Goal: Information Seeking & Learning: Check status

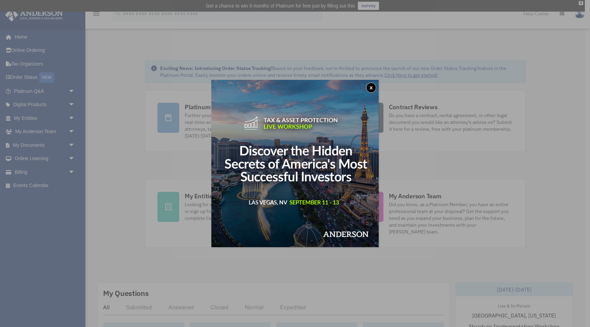
click at [373, 89] on button "x" at bounding box center [371, 88] width 10 height 10
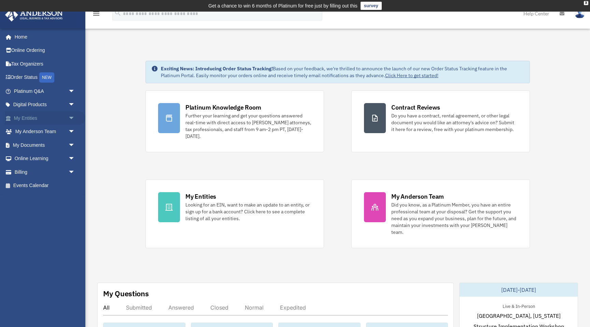
click at [72, 111] on span "arrow_drop_down" at bounding box center [75, 118] width 14 height 14
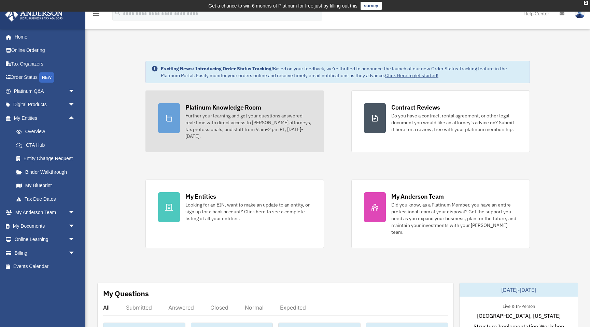
click at [169, 110] on div at bounding box center [169, 118] width 22 height 30
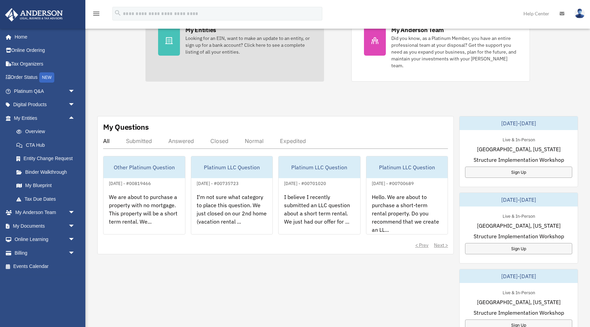
scroll to position [167, 0]
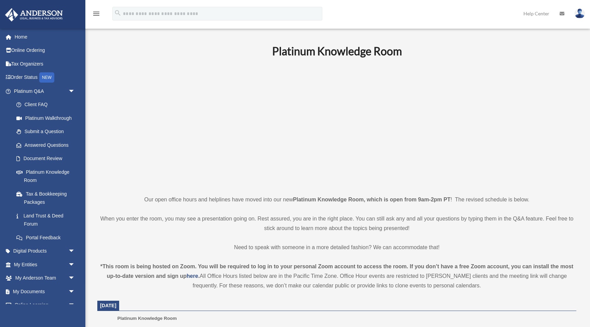
click at [146, 159] on p at bounding box center [336, 126] width 479 height 118
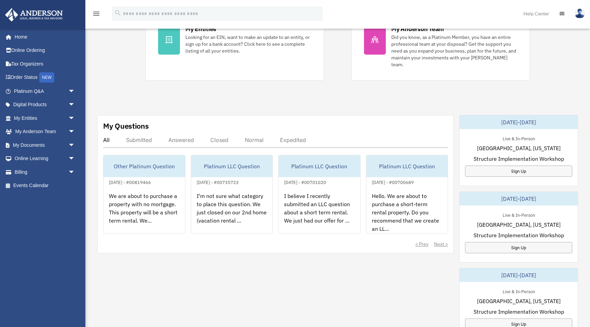
scroll to position [167, 0]
click at [139, 137] on div "Submitted" at bounding box center [139, 140] width 26 height 7
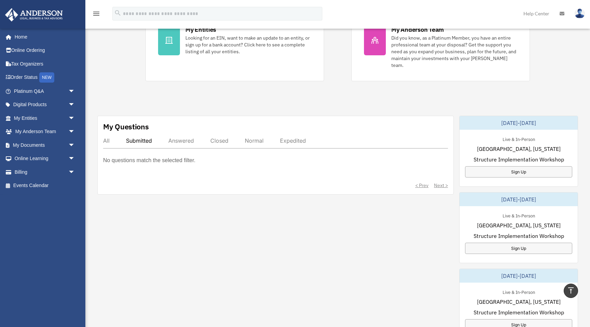
click at [107, 137] on div "All" at bounding box center [106, 140] width 6 height 7
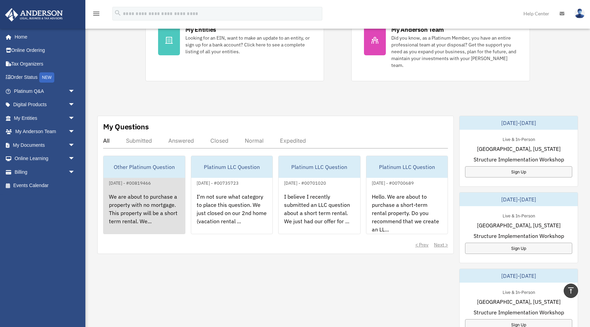
click at [150, 160] on div "Other Platinum Question" at bounding box center [144, 167] width 82 height 22
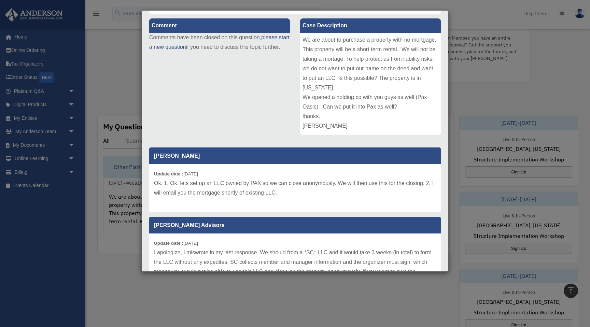
scroll to position [77, 0]
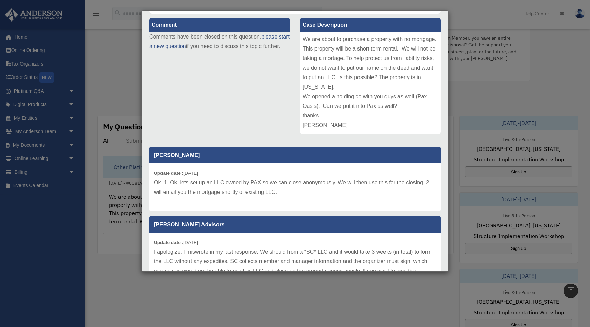
click at [330, 295] on div "Case Detail × Other Platinum Question Case Number 00819466 Created Date [DATE] …" at bounding box center [295, 163] width 590 height 327
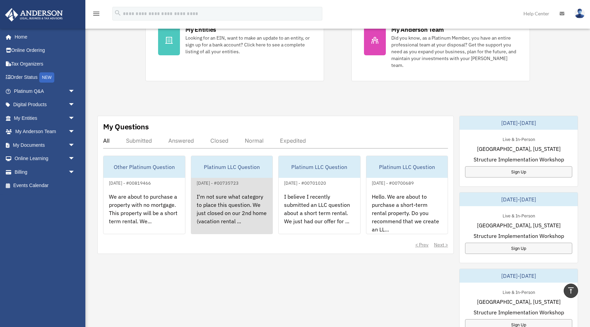
click at [222, 191] on div "I'm not sure what category to place this question. We just closed on our 2nd ho…" at bounding box center [232, 213] width 82 height 53
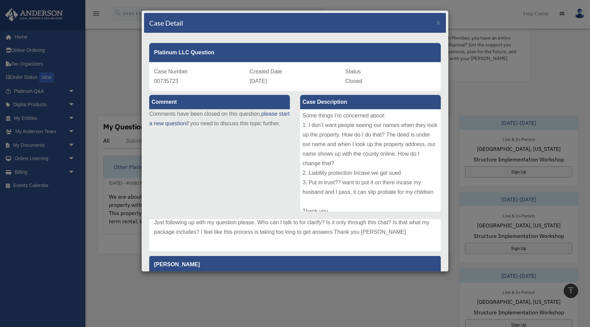
scroll to position [271, 0]
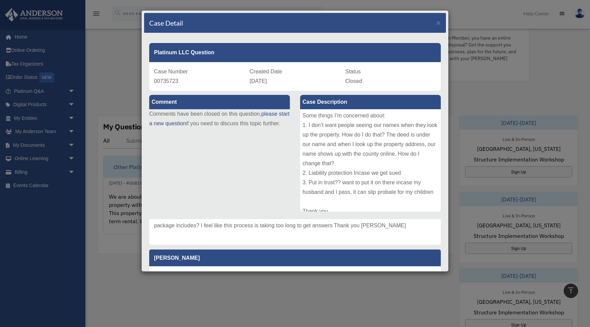
click at [404, 296] on div "Case Detail × Platinum LLC Question Case Number 00735723 Created Date September…" at bounding box center [295, 163] width 590 height 327
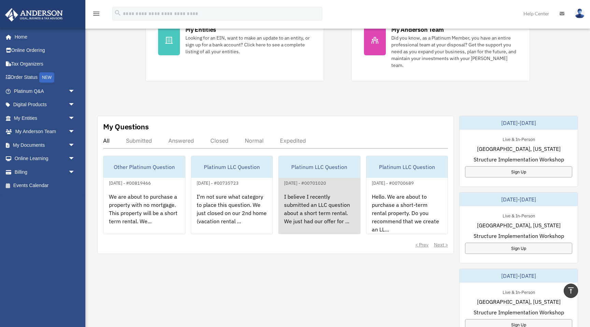
click at [314, 204] on div "I believe I recently submitted an LLC question about a short term rental. We ju…" at bounding box center [320, 213] width 82 height 53
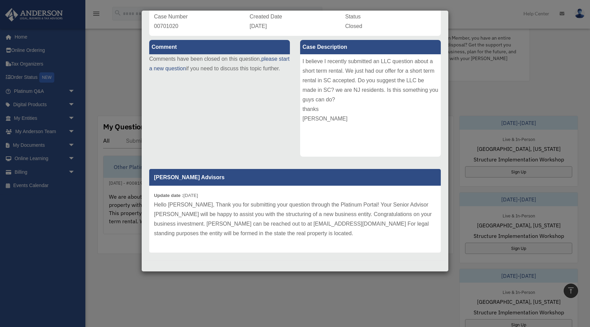
scroll to position [56, 0]
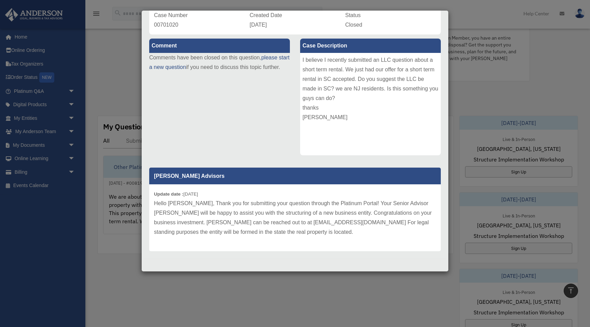
click at [316, 294] on div "Case Detail × Platinum LLC Question Case Number 00701020 Created Date August 18…" at bounding box center [295, 163] width 590 height 327
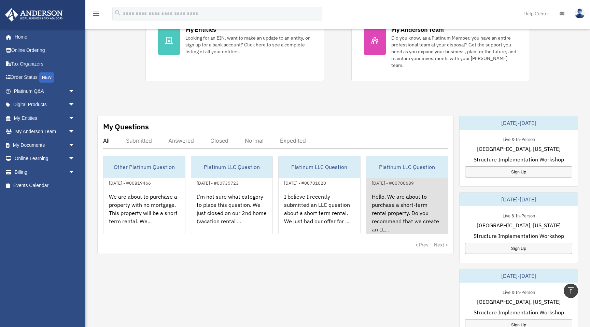
click at [403, 208] on div "Hello. We are about to purchase a short-term rental property. Do you recommend …" at bounding box center [407, 213] width 82 height 53
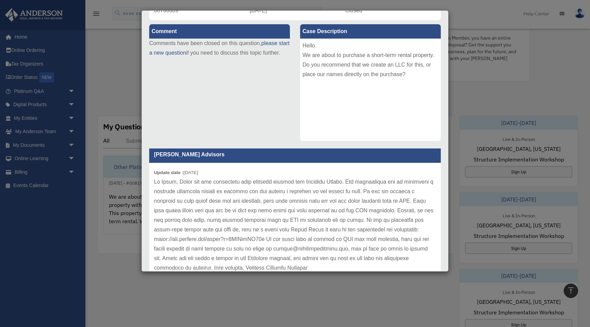
scroll to position [9, 0]
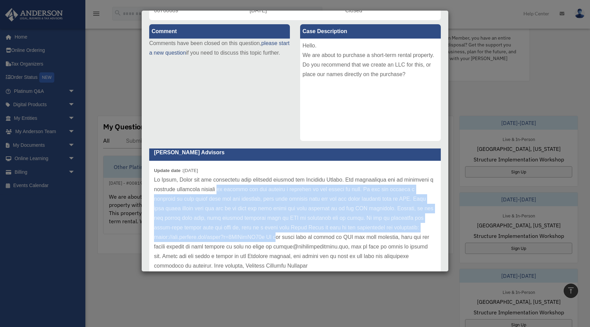
drag, startPoint x: 225, startPoint y: 190, endPoint x: 286, endPoint y: 238, distance: 77.5
click at [286, 238] on p at bounding box center [295, 223] width 282 height 96
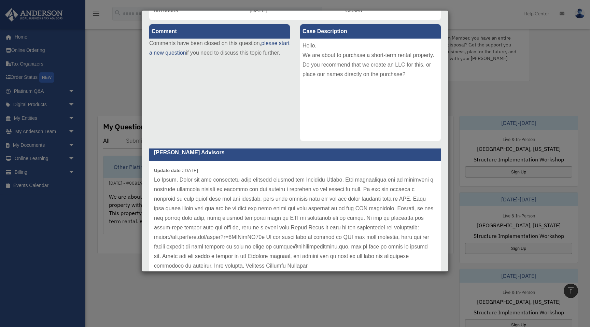
click at [286, 298] on div "Case Detail × Platinum LLC Question Case Number 00700689 Created Date August 17…" at bounding box center [295, 163] width 590 height 327
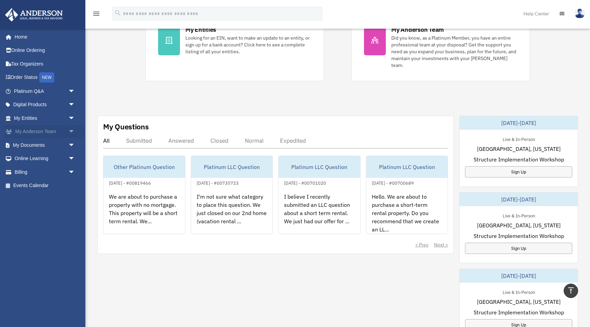
click at [71, 130] on span "arrow_drop_down" at bounding box center [75, 132] width 14 height 14
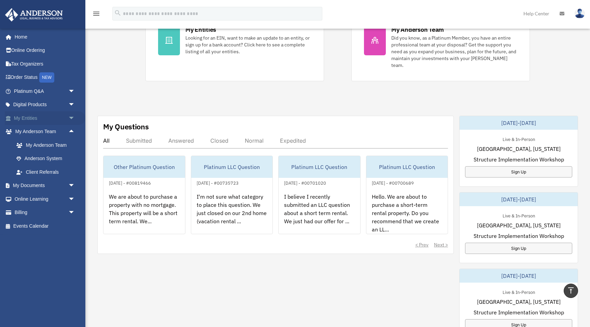
click at [71, 115] on span "arrow_drop_down" at bounding box center [75, 118] width 14 height 14
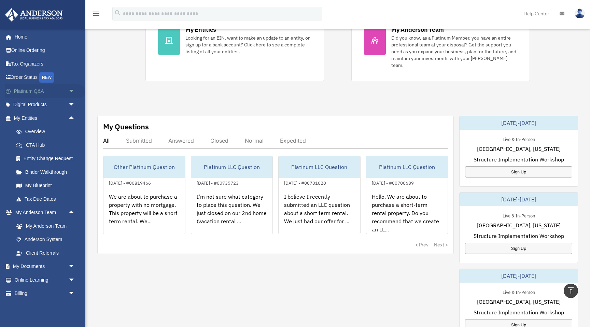
click at [71, 94] on span "arrow_drop_down" at bounding box center [75, 91] width 14 height 14
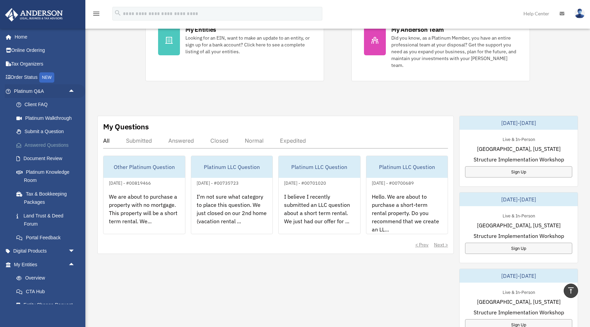
click at [57, 146] on link "Answered Questions" at bounding box center [48, 145] width 76 height 14
